Goal: Find specific page/section: Find specific page/section

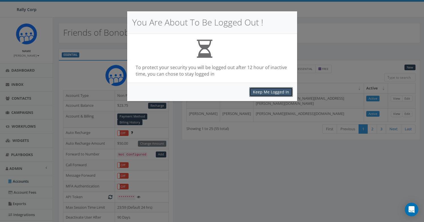
click at [267, 92] on button "Keep Me Logged In" at bounding box center [271, 92] width 44 height 10
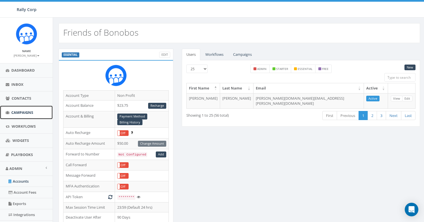
click at [20, 110] on span "Campaigns" at bounding box center [22, 112] width 22 height 5
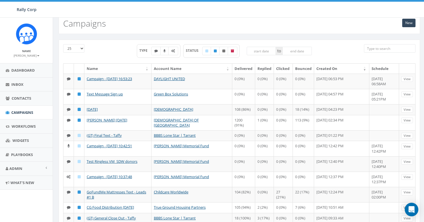
scroll to position [10, 0]
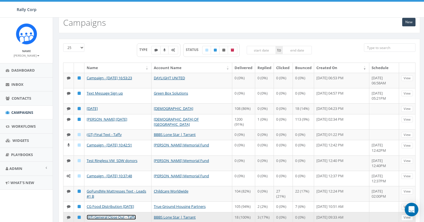
click at [125, 215] on link "(GT) General Close Out - Taffy" at bounding box center [111, 217] width 49 height 5
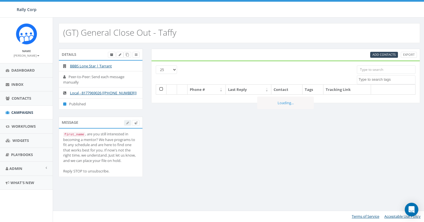
select select
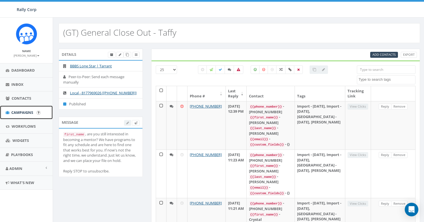
click at [29, 113] on span "Campaigns" at bounding box center [22, 112] width 22 height 5
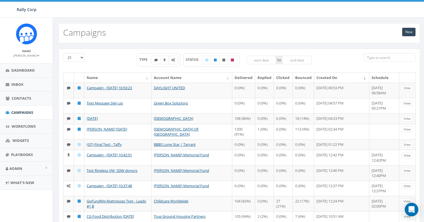
click at [174, 62] on label at bounding box center [173, 60] width 10 height 8
checkbox input "true"
